Goal: Task Accomplishment & Management: Manage account settings

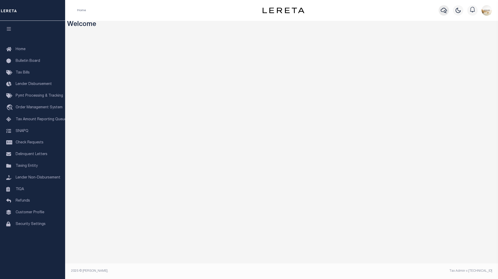
click at [440, 12] on button "button" at bounding box center [443, 10] width 10 height 10
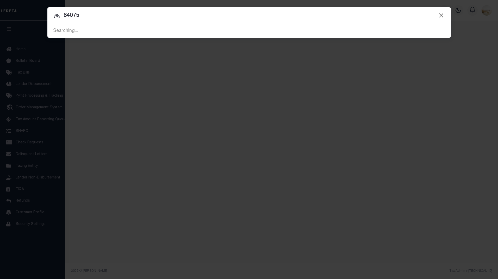
type input "84075"
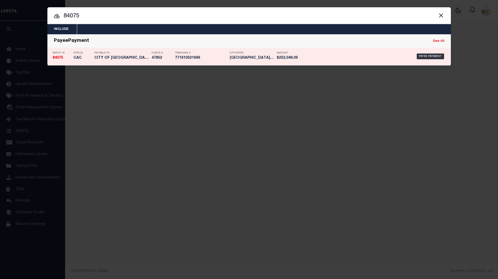
click at [55, 54] on p "Batch ID" at bounding box center [62, 53] width 18 height 3
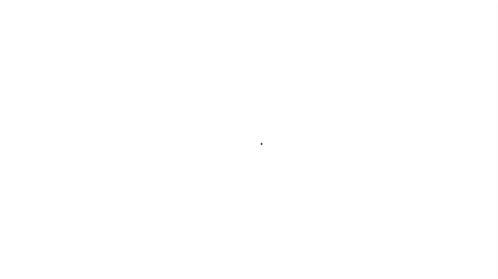
select select "CAC"
type input "[DATE]"
type input "$252,048.09"
select select "CHK"
type input "47852"
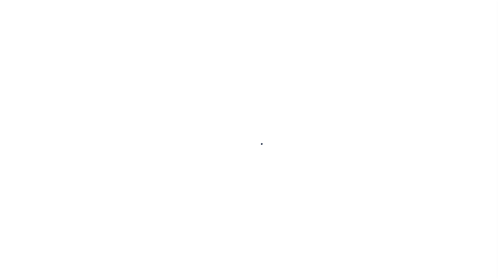
select select "[PERSON_NAME]"
checkbox input "true"
select select "FDX"
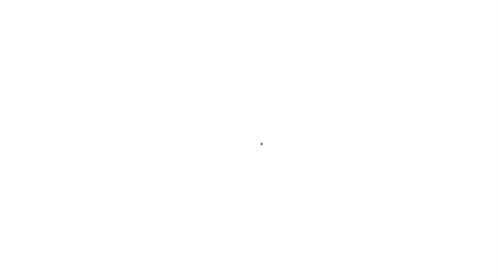
type input "[DATE]"
type input "$23.13"
type input "771610521696"
type input "1"
radio input "true"
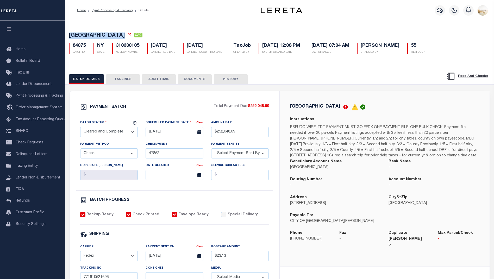
drag, startPoint x: 69, startPoint y: 36, endPoint x: 125, endPoint y: 39, distance: 55.7
click at [125, 39] on h5 "[GEOGRAPHIC_DATA] CAC" at bounding box center [279, 36] width 421 height 7
copy span "[GEOGRAPHIC_DATA]"
click at [440, 10] on icon "button" at bounding box center [439, 10] width 6 height 6
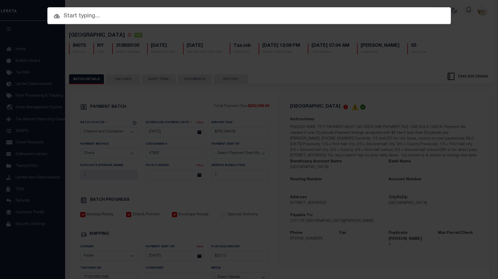
paste input "[GEOGRAPHIC_DATA]"
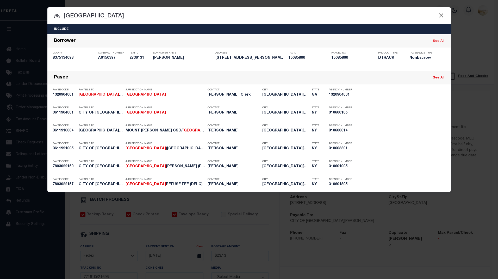
type input "[GEOGRAPHIC_DATA]"
click at [443, 15] on button "Close" at bounding box center [440, 15] width 7 height 7
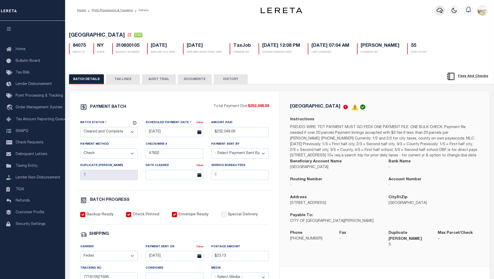
click at [441, 13] on icon "button" at bounding box center [439, 10] width 6 height 5
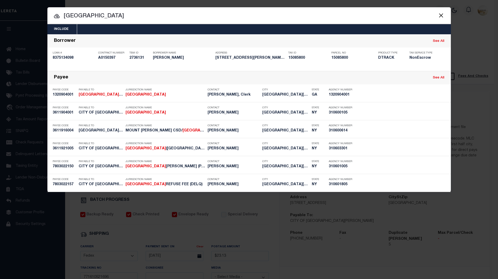
click at [441, 15] on button "Close" at bounding box center [440, 15] width 7 height 7
